Goal: Use online tool/utility

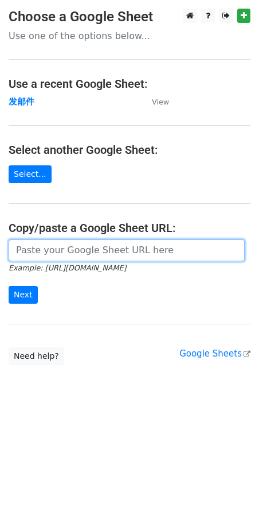
click at [73, 242] on input "url" at bounding box center [127, 250] width 236 height 22
paste input "[URL][DOMAIN_NAME]"
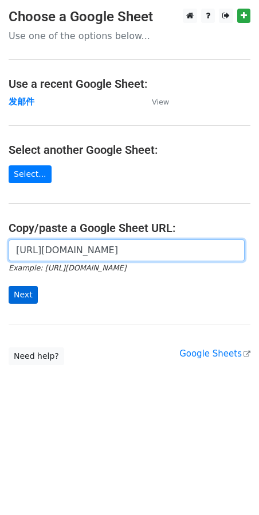
type input "[URL][DOMAIN_NAME]"
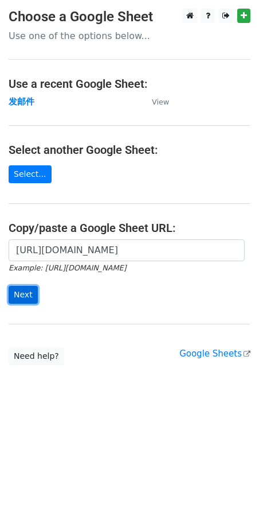
scroll to position [0, 0]
click at [28, 294] on input "Next" at bounding box center [23, 295] width 29 height 18
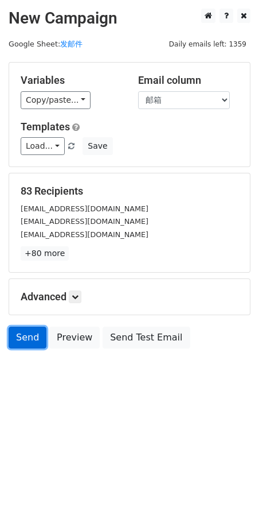
click at [33, 336] on link "Send" at bounding box center [28, 338] width 38 height 22
